Goal: Information Seeking & Learning: Find specific fact

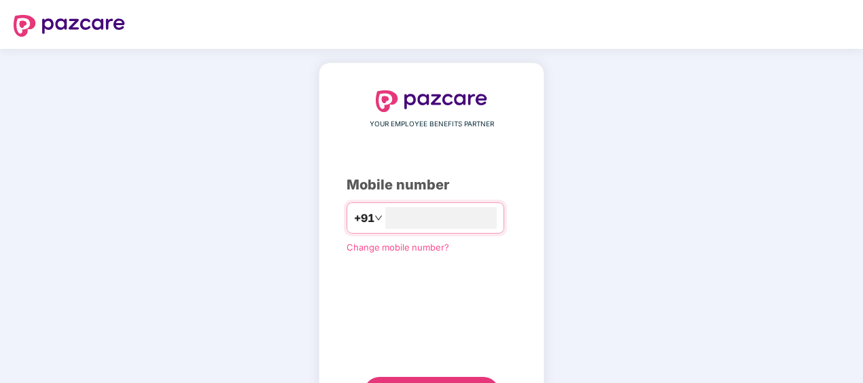
type input "*"
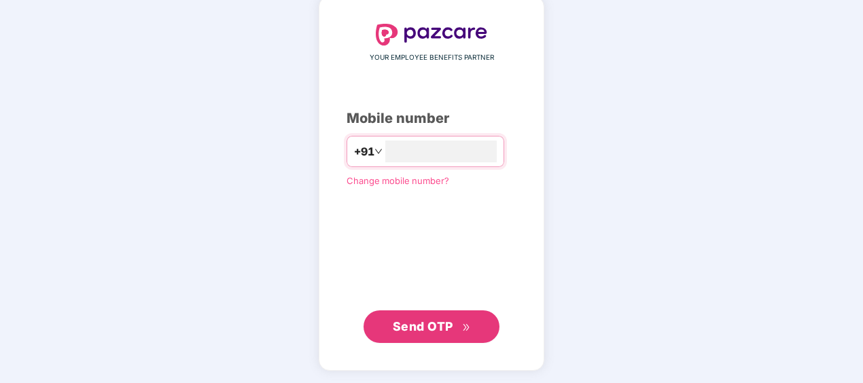
type input "**********"
click at [424, 326] on span "Send OTP" at bounding box center [423, 326] width 60 height 14
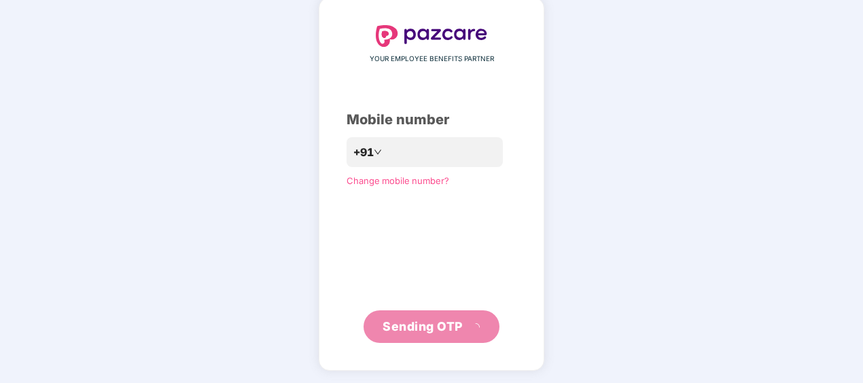
scroll to position [60, 0]
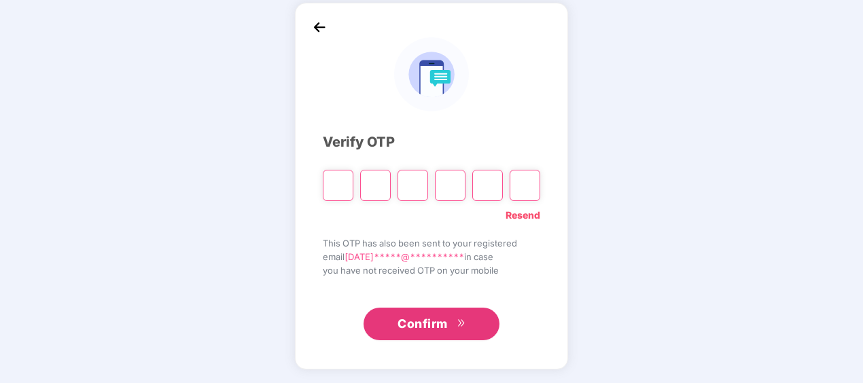
type input "*"
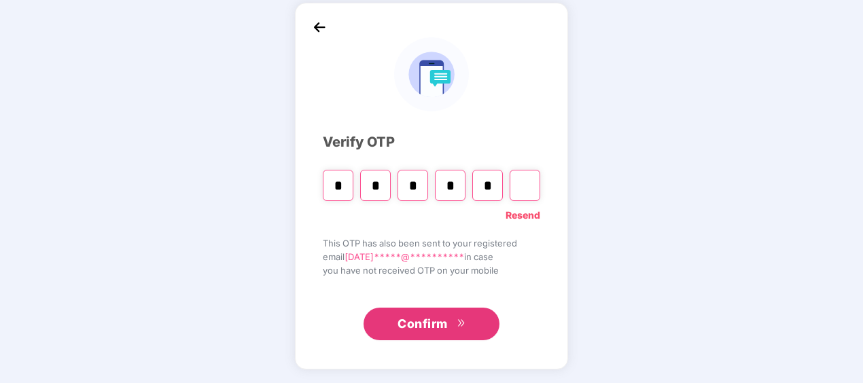
type input "*"
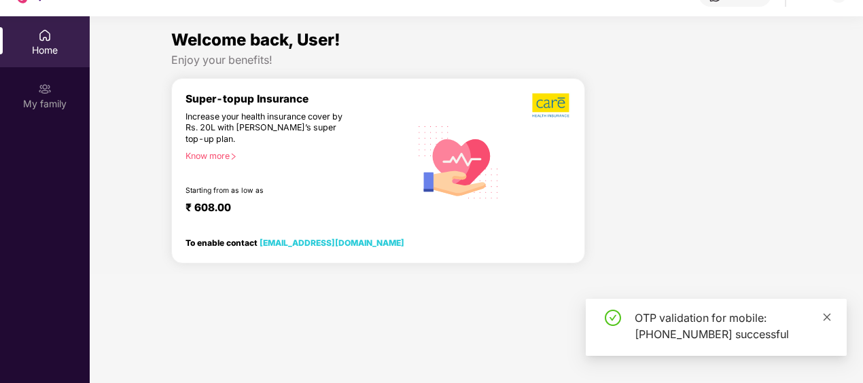
click at [830, 315] on icon "close" at bounding box center [827, 318] width 10 height 10
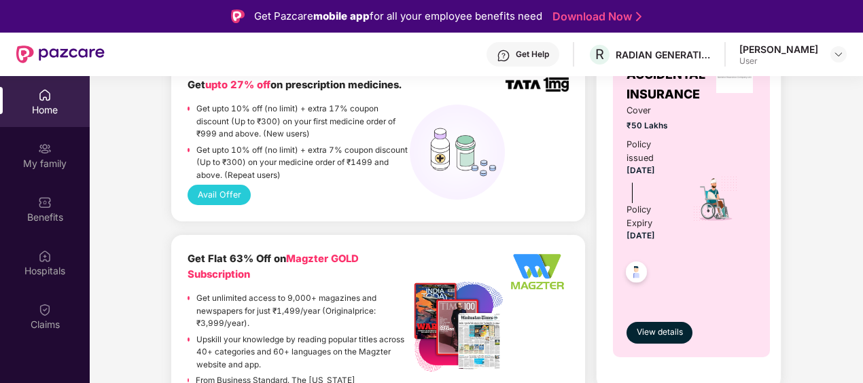
scroll to position [815, 0]
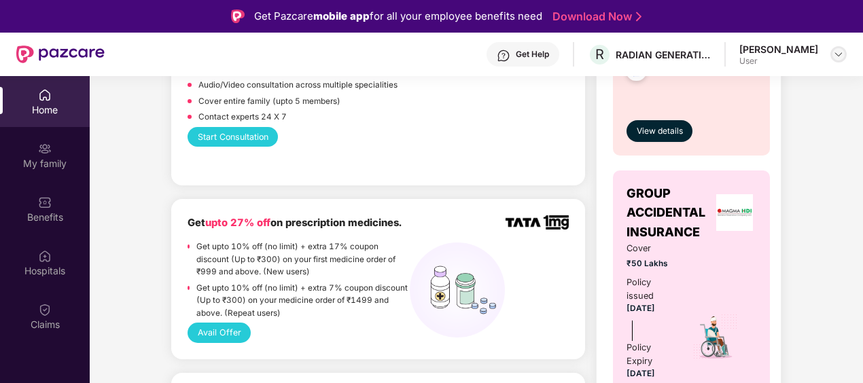
click at [839, 60] on div at bounding box center [838, 54] width 16 height 16
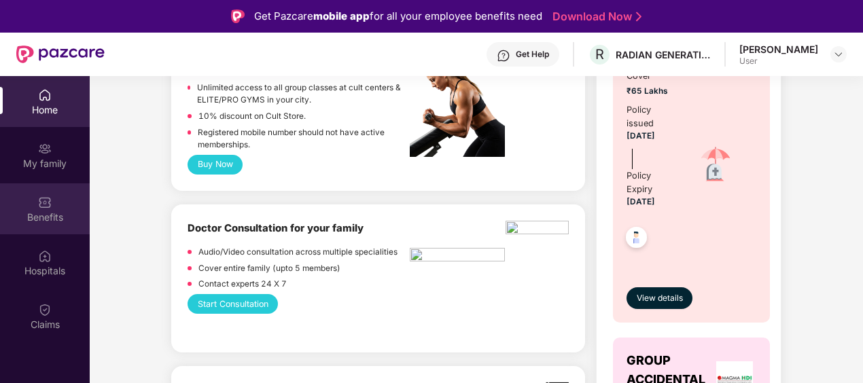
scroll to position [679, 0]
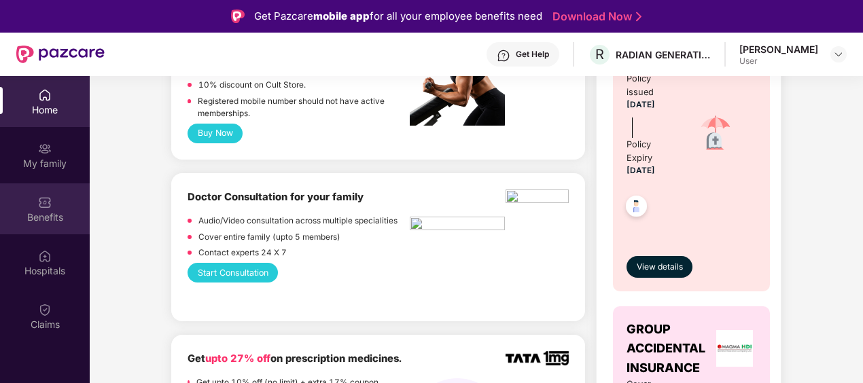
click at [46, 207] on img at bounding box center [45, 203] width 14 height 14
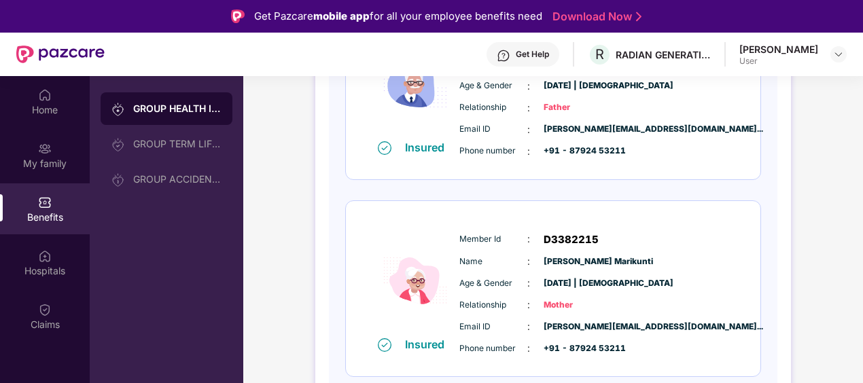
scroll to position [68, 0]
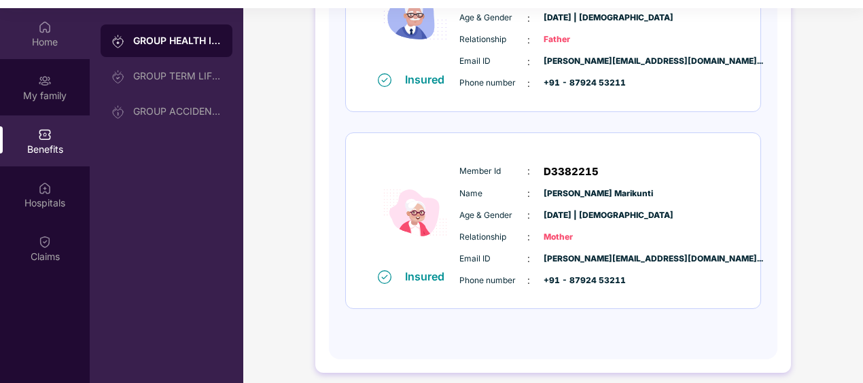
click at [50, 31] on img at bounding box center [45, 27] width 14 height 14
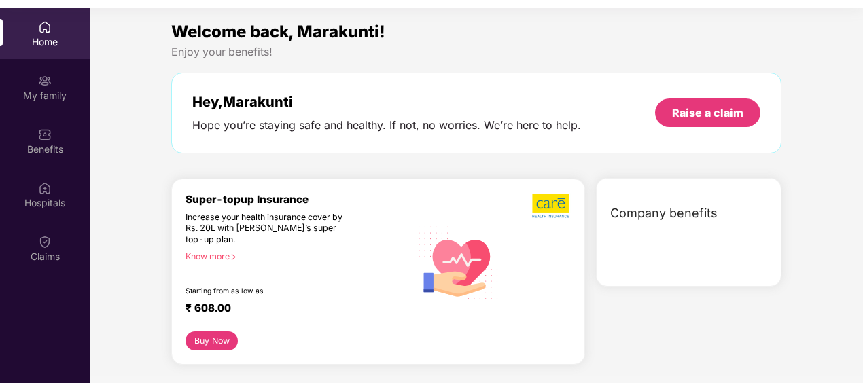
scroll to position [76, 0]
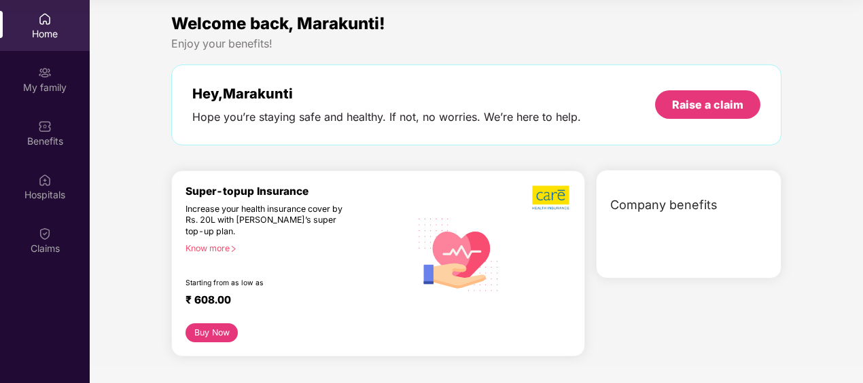
click at [664, 209] on span "Company benefits" at bounding box center [663, 205] width 107 height 19
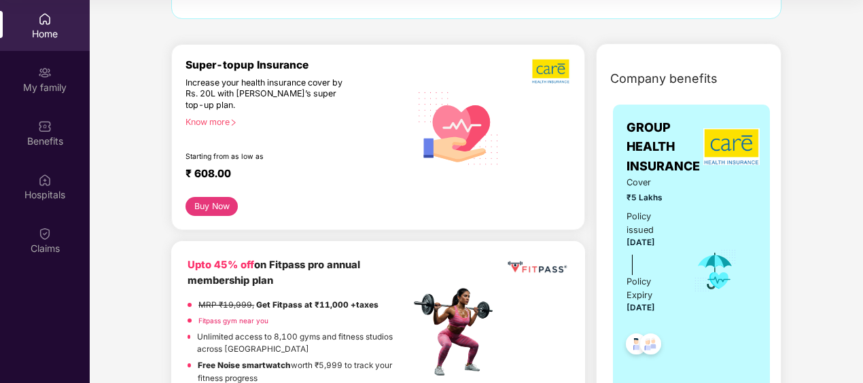
scroll to position [0, 0]
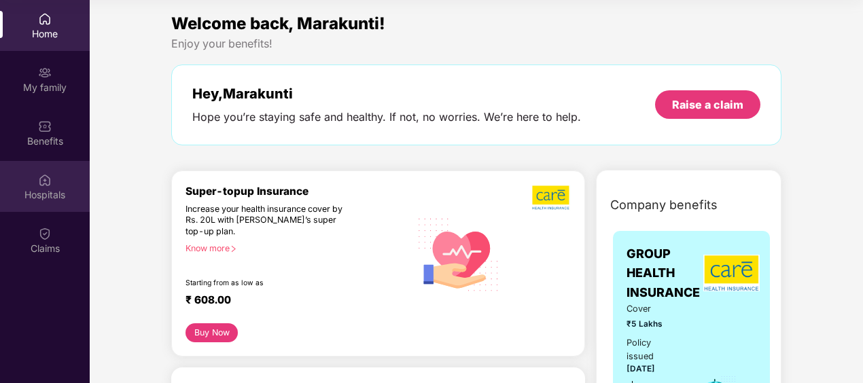
click at [41, 188] on div "Hospitals" at bounding box center [45, 195] width 90 height 14
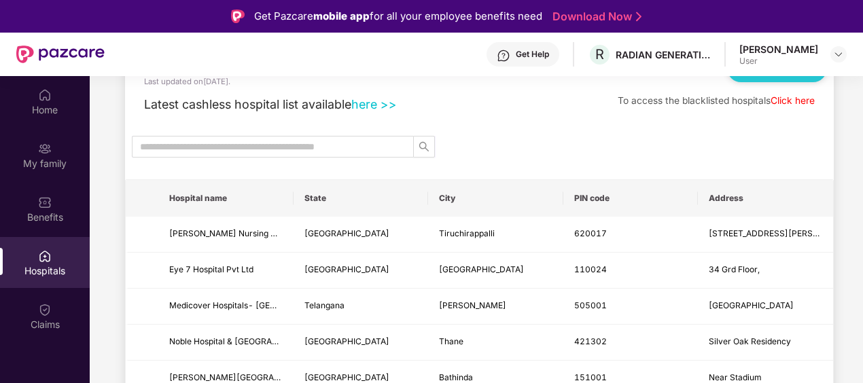
scroll to position [68, 0]
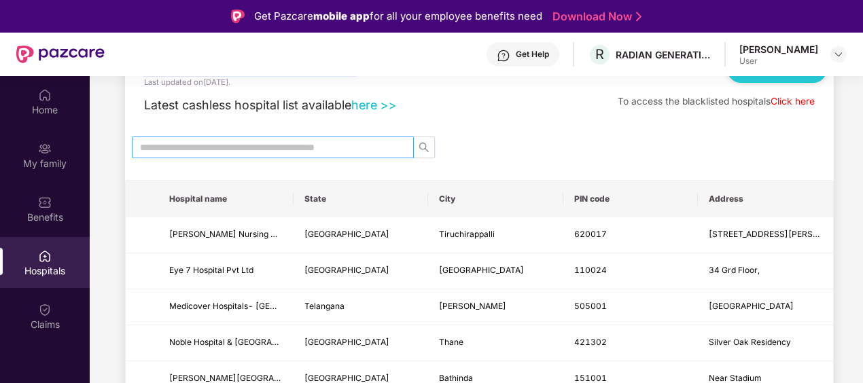
click at [294, 145] on input "text" at bounding box center [267, 147] width 255 height 15
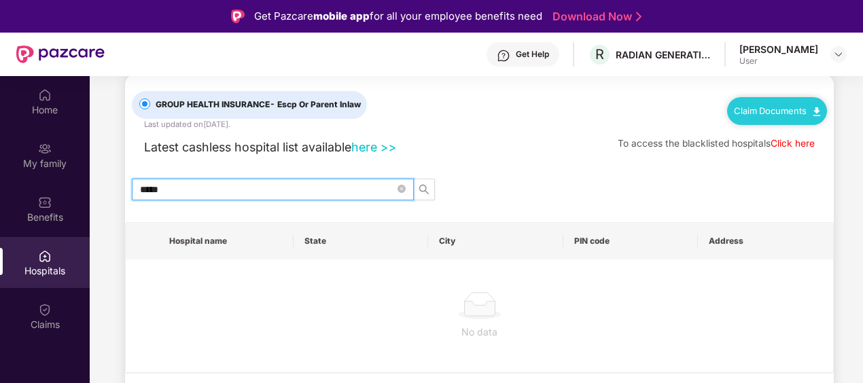
scroll to position [24, 0]
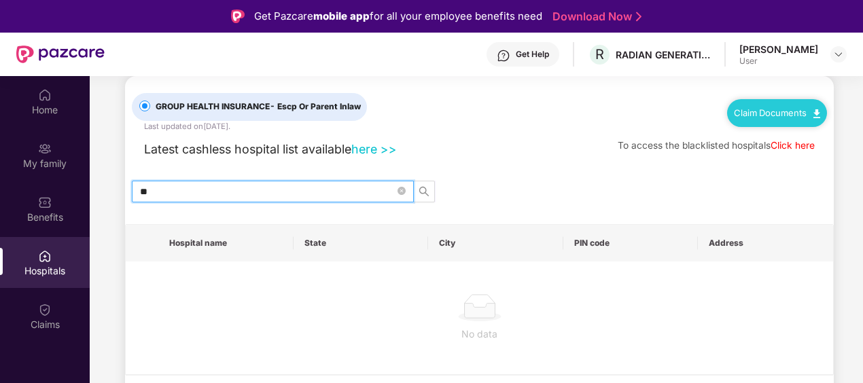
type input "*"
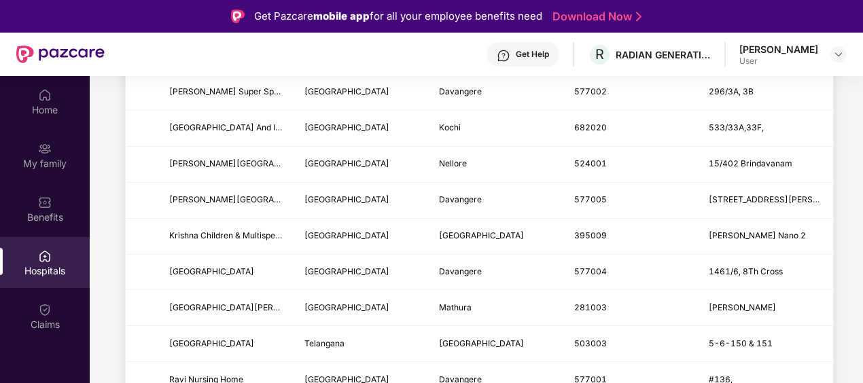
scroll to position [204, 0]
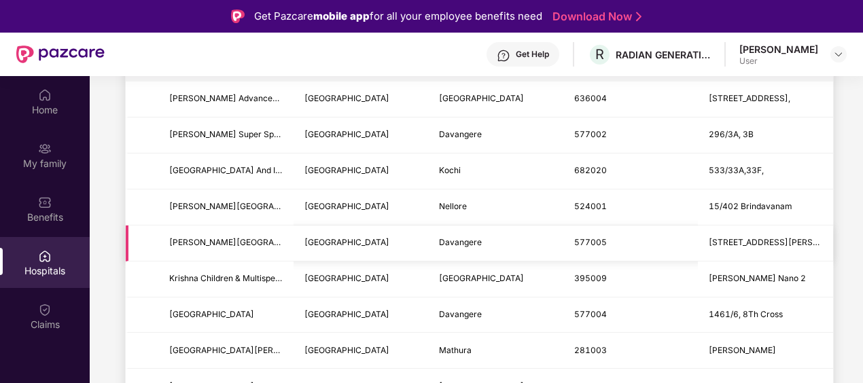
type input "*****"
click at [413, 239] on td "Karnataka" at bounding box center [361, 244] width 135 height 36
click at [324, 241] on span "Karnataka" at bounding box center [346, 242] width 85 height 10
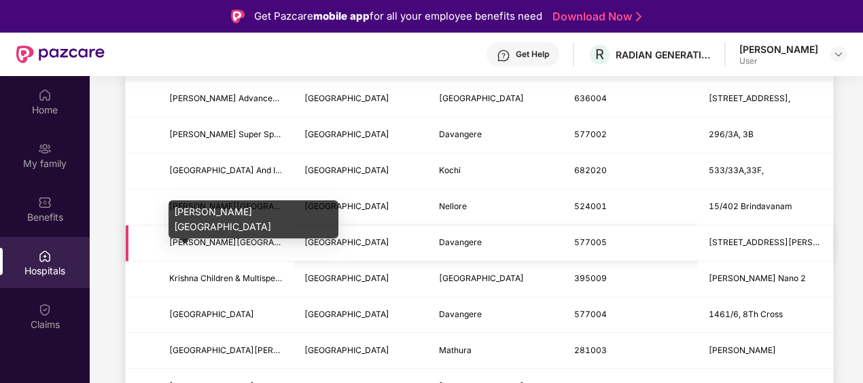
click at [223, 238] on span "Nanjappa Hospitals" at bounding box center [245, 242] width 152 height 10
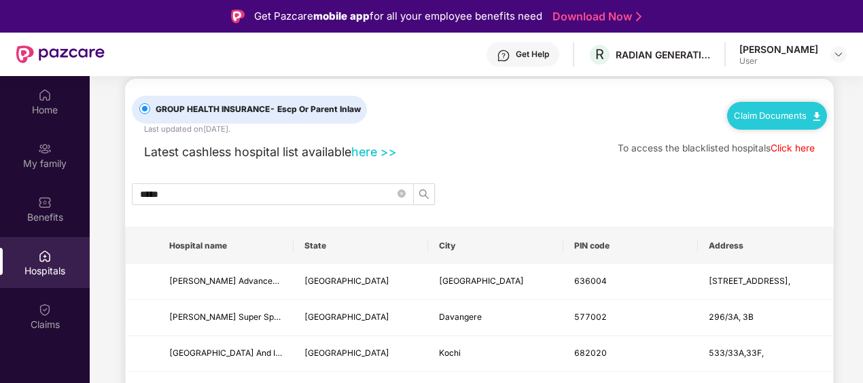
scroll to position [0, 0]
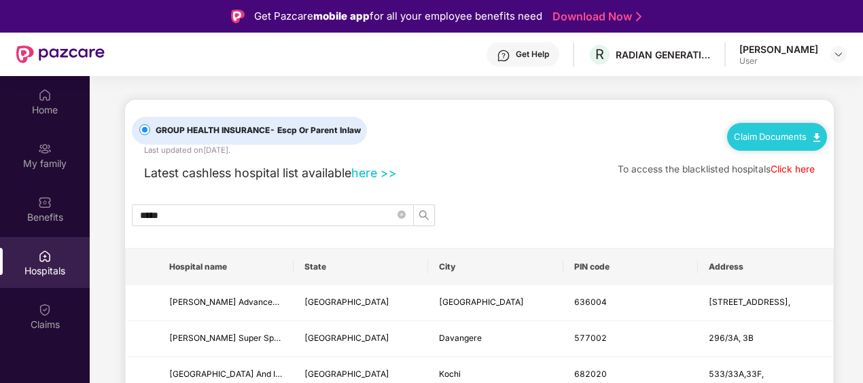
click at [787, 168] on link "Click here" at bounding box center [792, 169] width 44 height 11
click at [57, 99] on div "Home" at bounding box center [45, 101] width 90 height 51
